Goal: Task Accomplishment & Management: Manage account settings

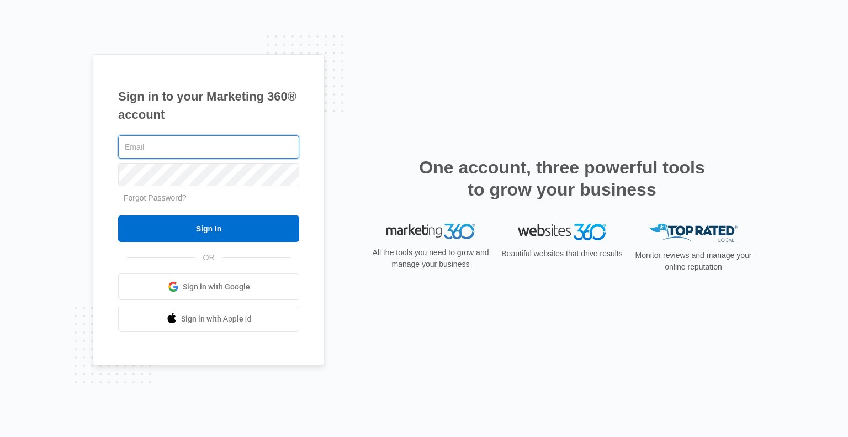
click at [0, 436] on com-1password-button at bounding box center [0, 437] width 0 height 0
type input "[PERSON_NAME][EMAIL_ADDRESS][DOMAIN_NAME]"
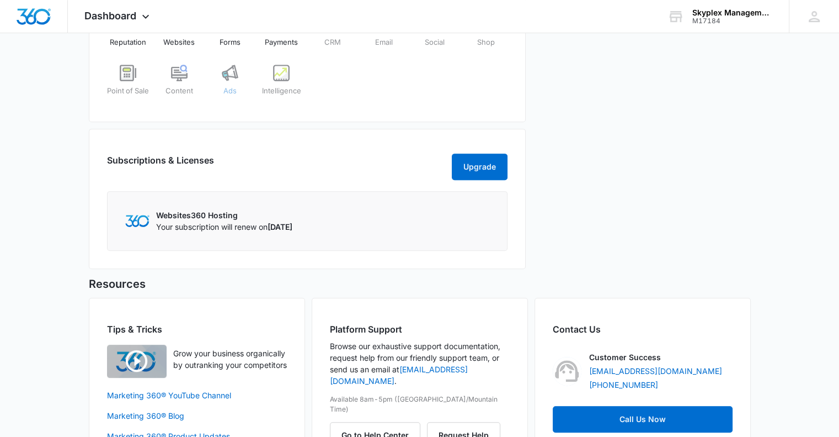
scroll to position [387, 0]
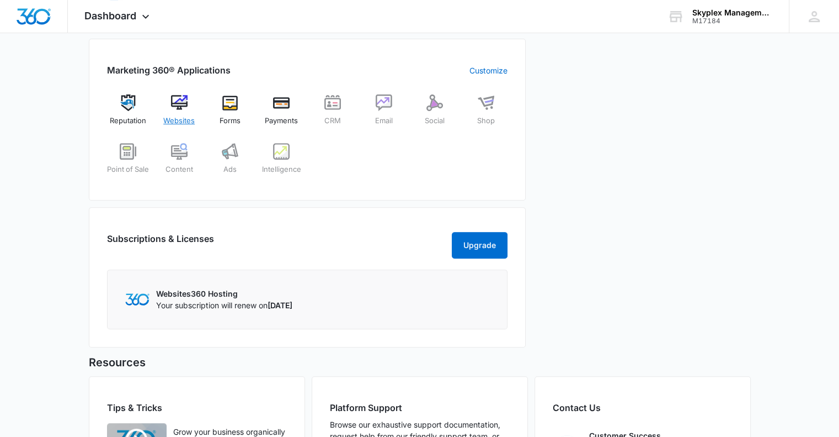
click at [178, 103] on img at bounding box center [179, 102] width 17 height 17
